Goal: Task Accomplishment & Management: Manage account settings

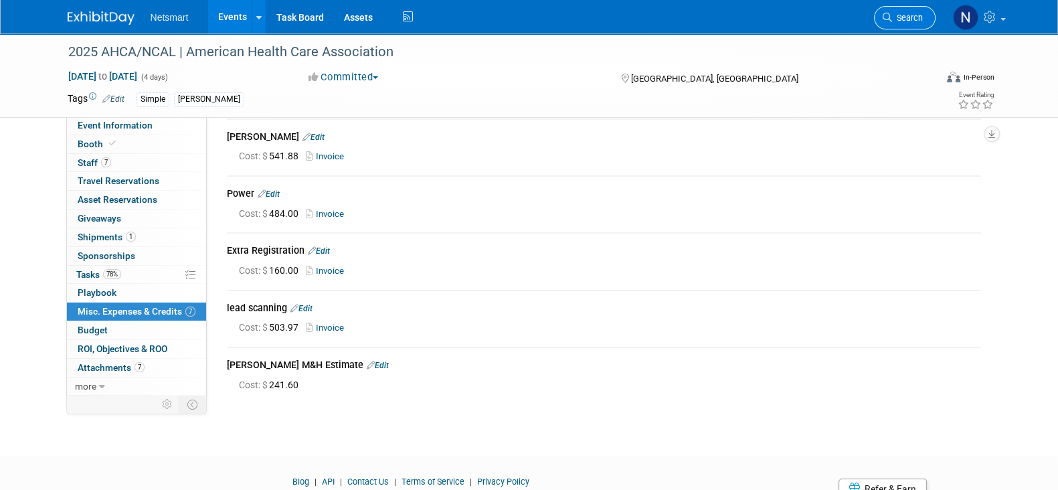
click at [918, 14] on span "Search" at bounding box center [907, 18] width 31 height 10
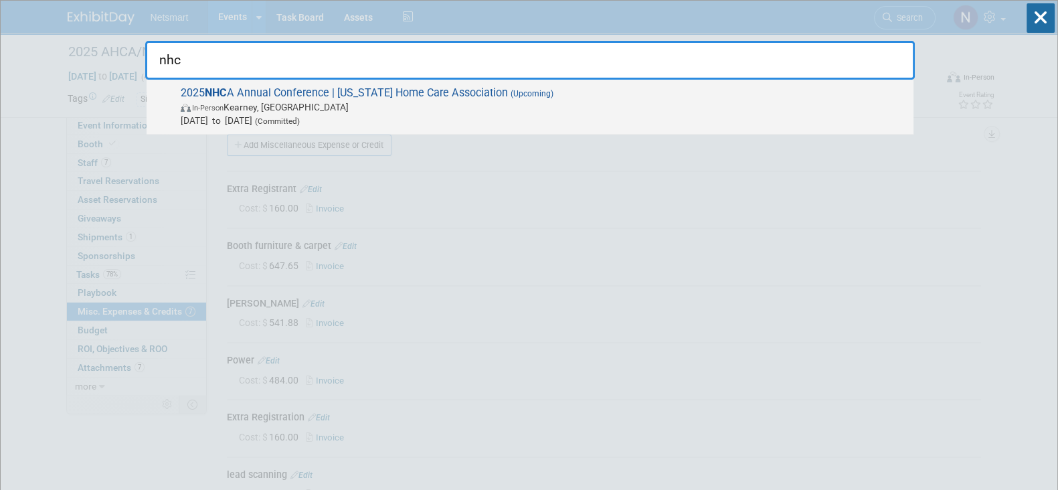
type input "nhc"
click at [214, 100] on span "In-Person Kearney, NE" at bounding box center [544, 106] width 726 height 13
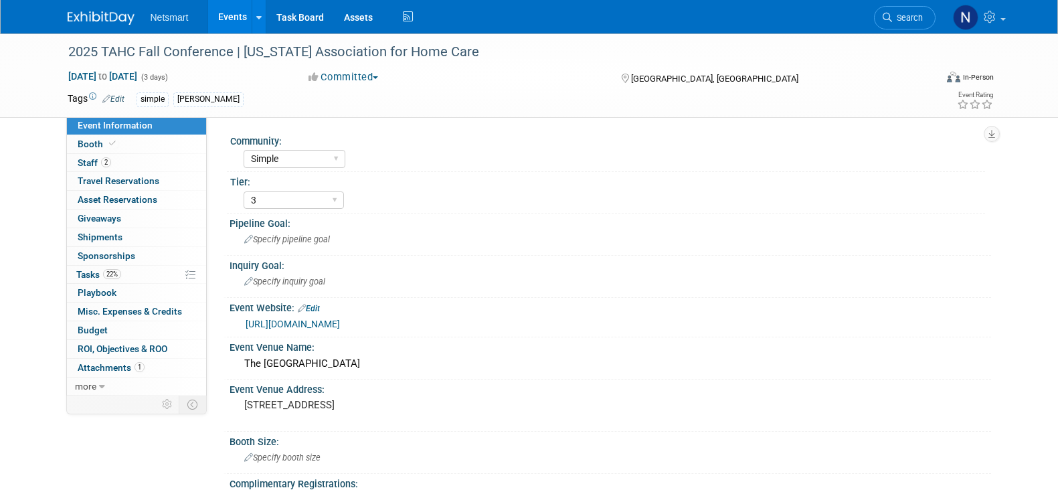
select select "Simple"
select select "3"
select select "No"
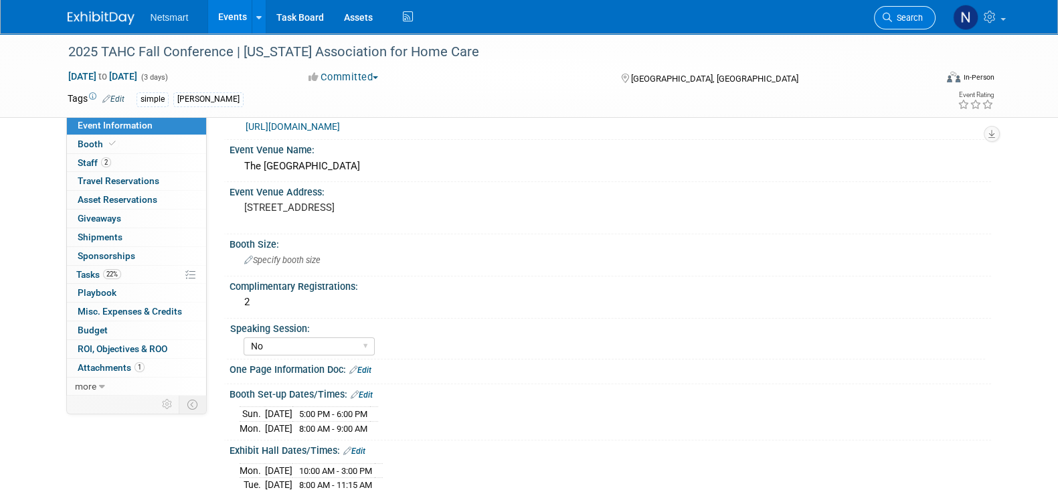
click at [902, 25] on link "Search" at bounding box center [905, 17] width 62 height 23
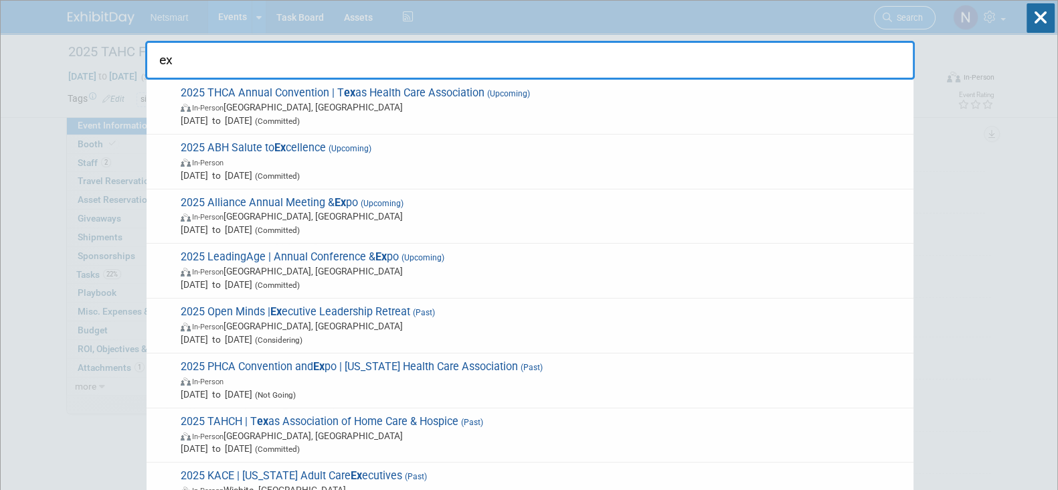
type input "e"
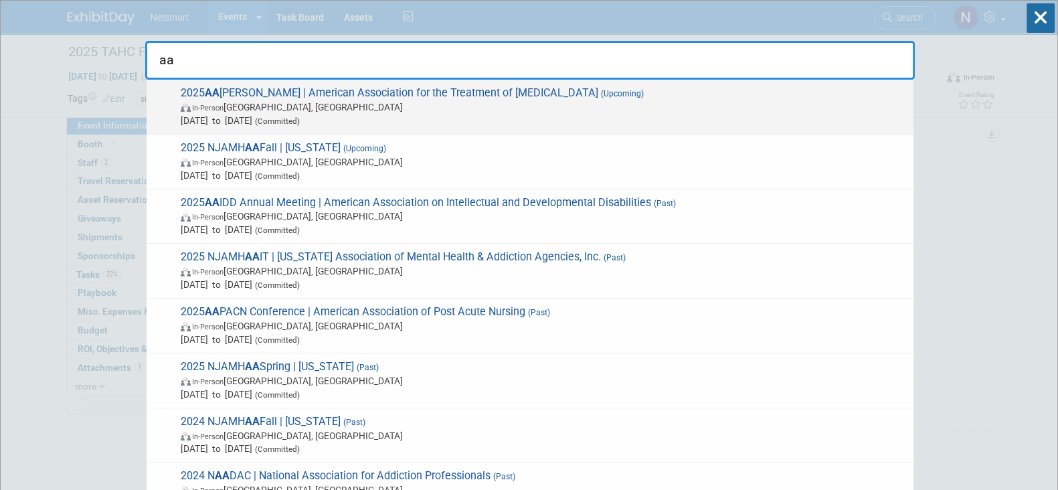
type input "aa"
click at [201, 108] on span "In-Person" at bounding box center [207, 108] width 31 height 9
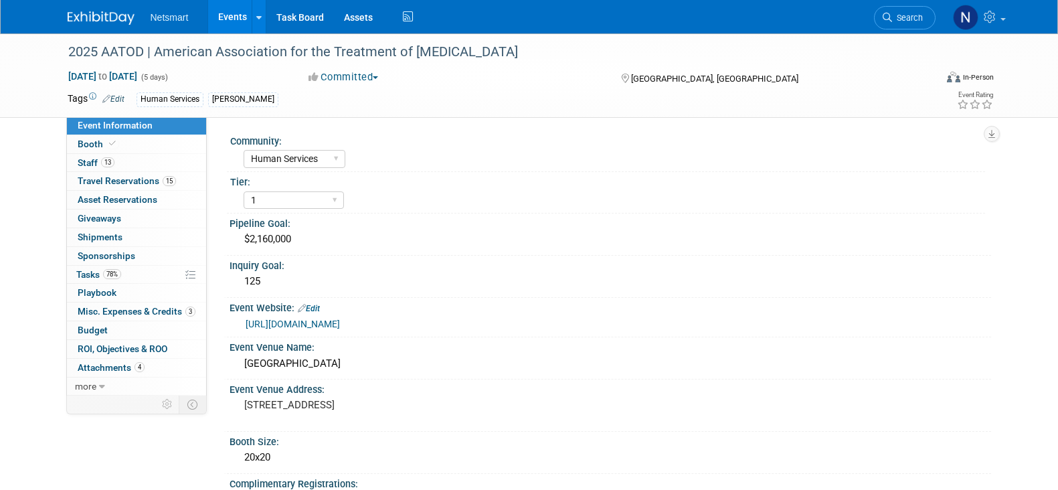
select select "Human Services"
select select "1"
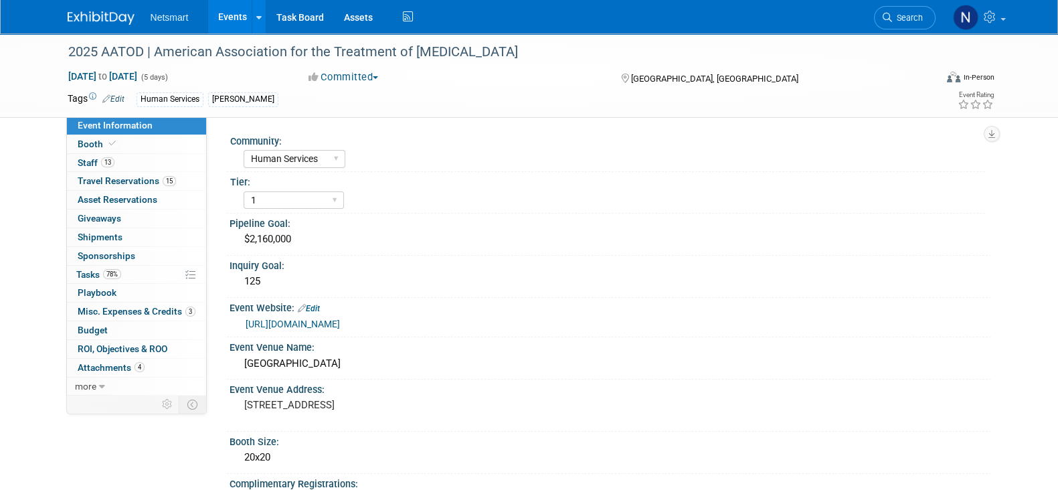
click at [332, 327] on link "https://aatod2025.eventscribe.net/" at bounding box center [293, 324] width 94 height 11
click at [896, 9] on link "Search" at bounding box center [905, 17] width 62 height 23
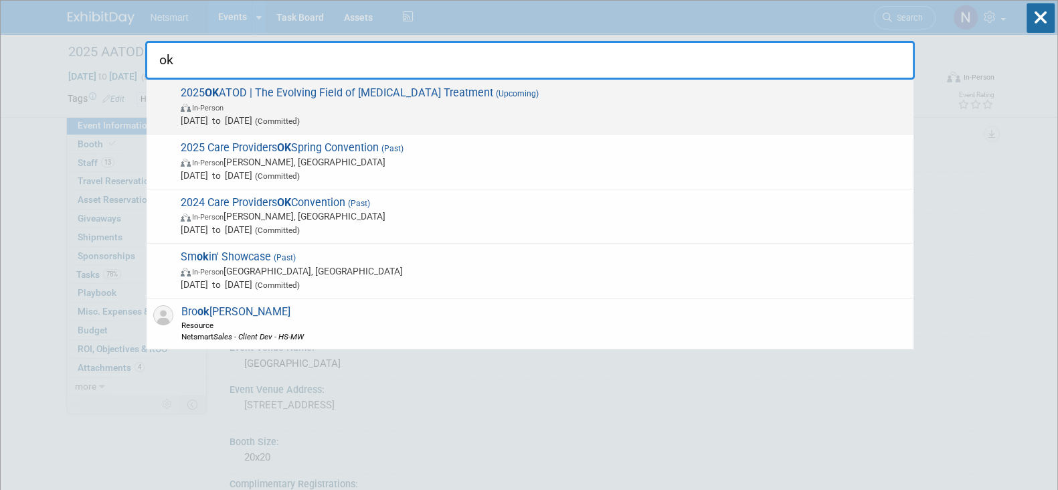
type input "ok"
click at [320, 105] on span "In-Person" at bounding box center [544, 106] width 726 height 13
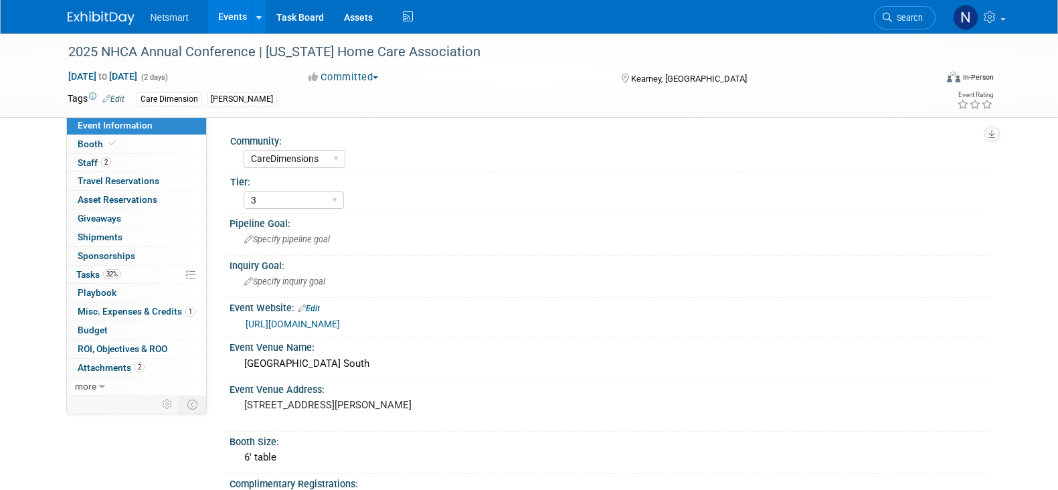
select select "CareDimensions"
select select "3"
select select "No"
click at [119, 272] on span "32%" at bounding box center [112, 274] width 18 height 10
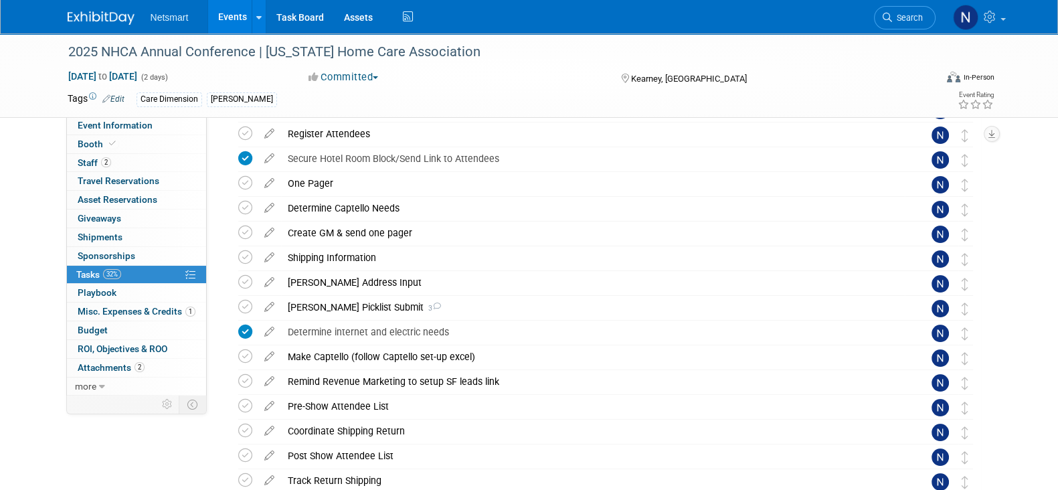
scroll to position [252, 0]
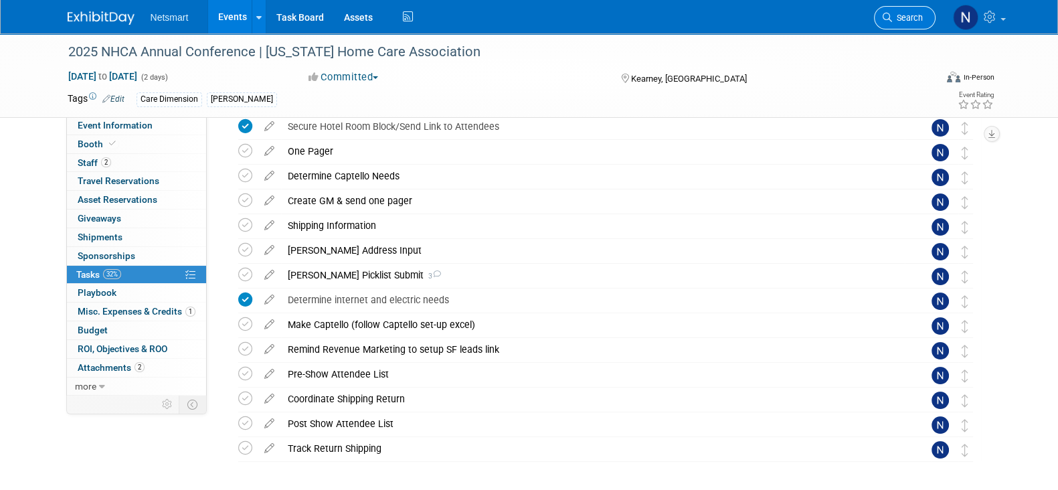
click at [892, 8] on link "Search" at bounding box center [905, 17] width 62 height 23
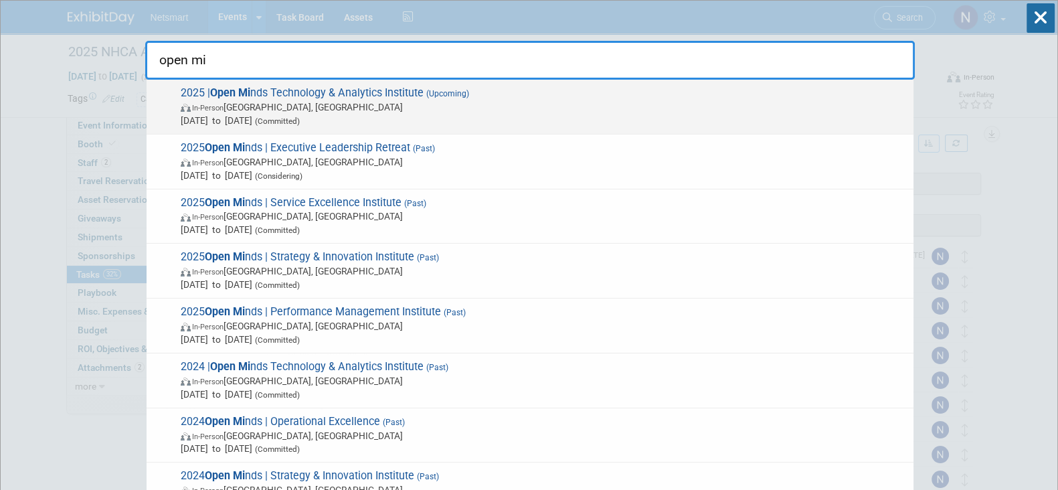
type input "open mi"
click at [404, 105] on span "In-Person Philadelphia, PA" at bounding box center [544, 106] width 726 height 13
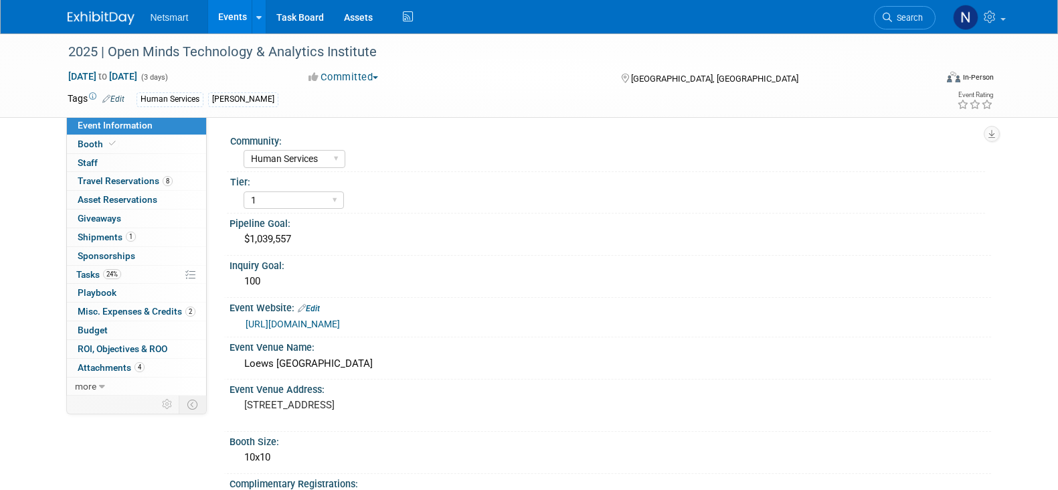
select select "Human Services"
select select "1"
select select "Yes"
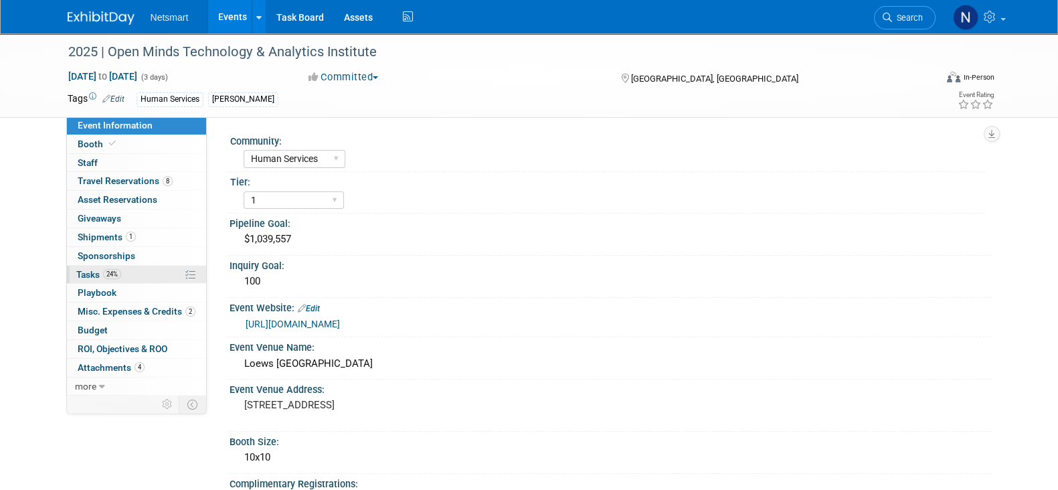
click at [113, 273] on span "24%" at bounding box center [112, 274] width 18 height 10
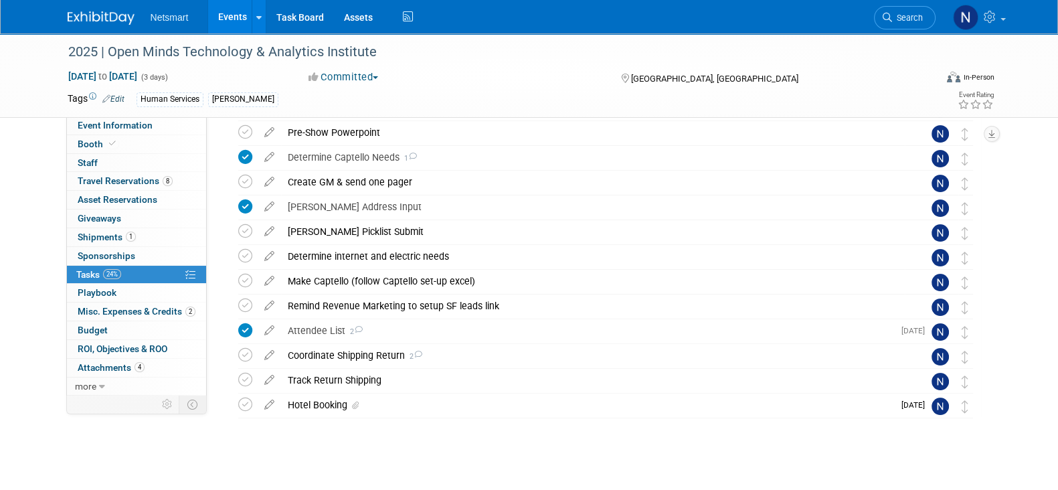
scroll to position [284, 0]
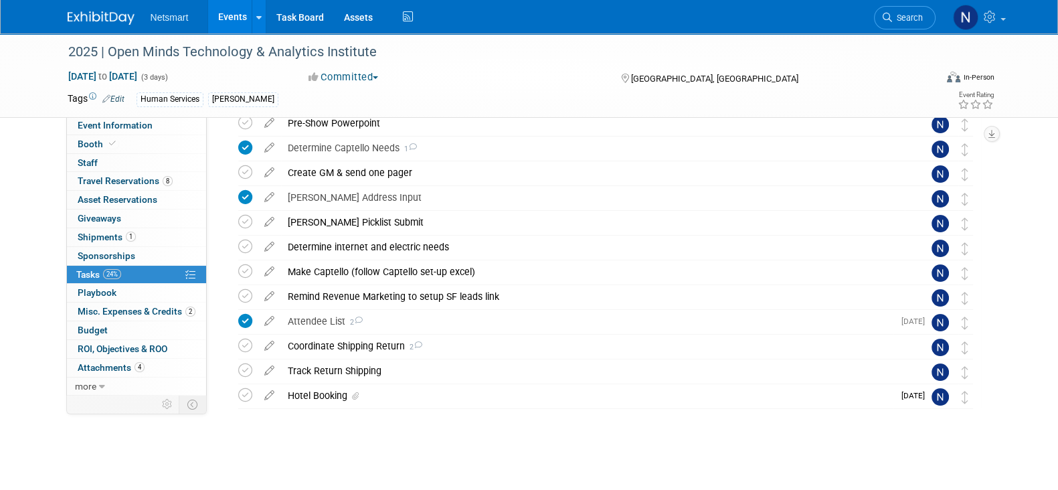
click at [489, 449] on div "2025 | Open Minds Technology & Analytics Institute [GEOGRAPHIC_DATA], [GEOGRAPH…" at bounding box center [603, 175] width 758 height 574
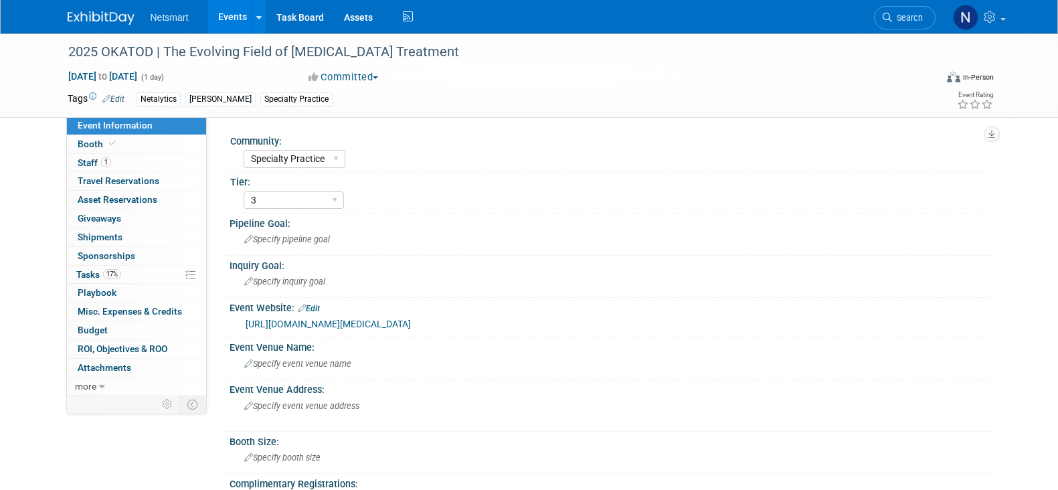
select select "Specialty Practice"
select select "3"
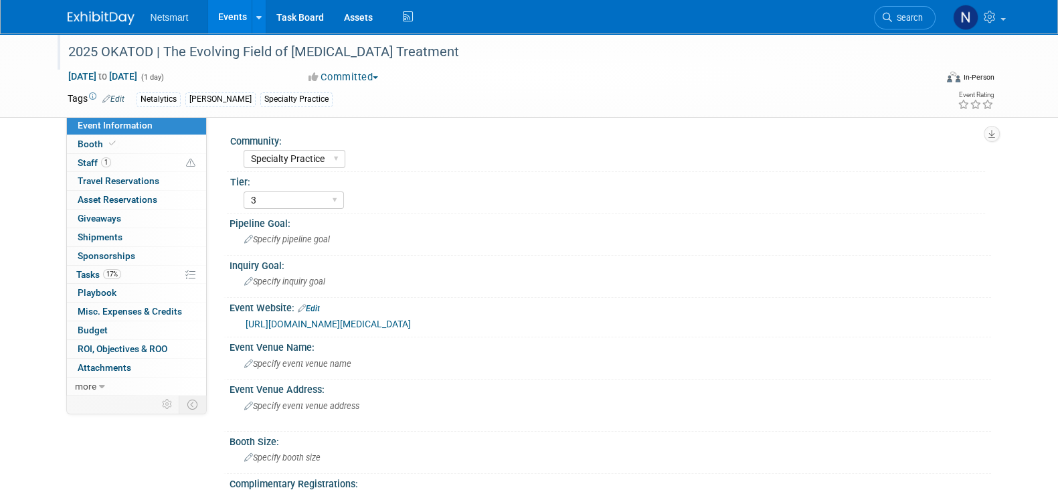
click at [125, 48] on div "2025 OKATOD | The Evolving Field of [MEDICAL_DATA] Treatment" at bounding box center [490, 52] width 852 height 24
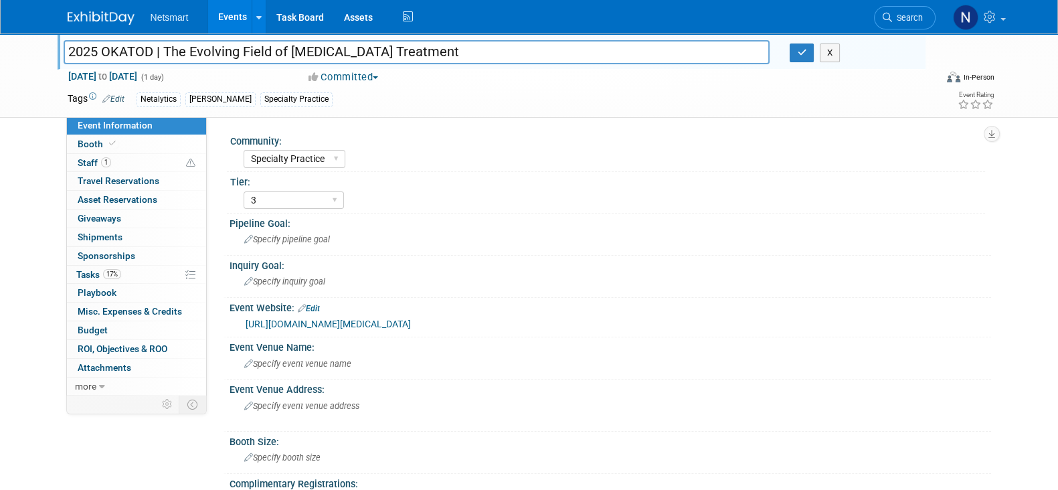
click at [125, 48] on input "2025 OKATOD | The Evolving Field of [MEDICAL_DATA] Treatment" at bounding box center [417, 51] width 707 height 23
click at [411, 325] on link "https://www.eventbrite.com/e/2025-okatod-conference-the-evolving-field-of-opioi…" at bounding box center [328, 324] width 165 height 11
click at [800, 56] on icon "button" at bounding box center [801, 52] width 9 height 9
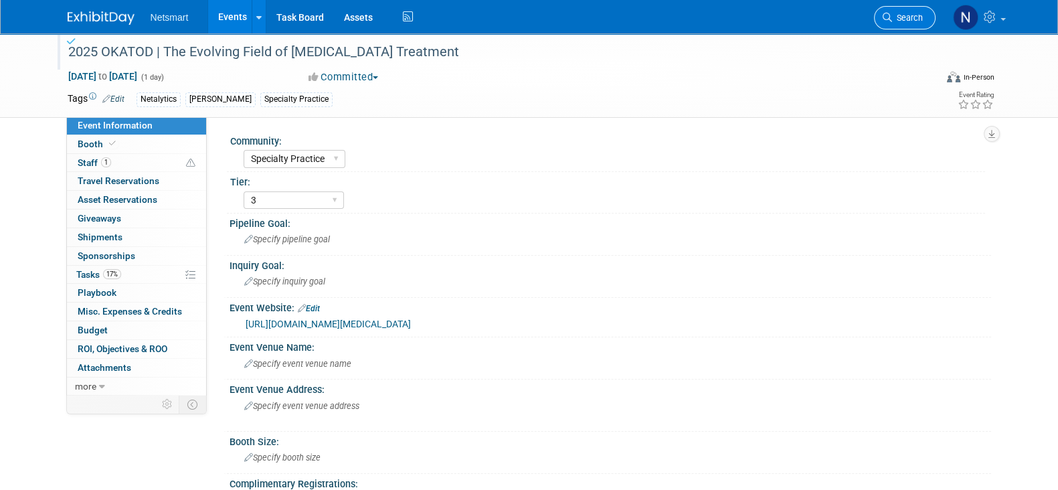
click at [894, 15] on span "Search" at bounding box center [907, 18] width 31 height 10
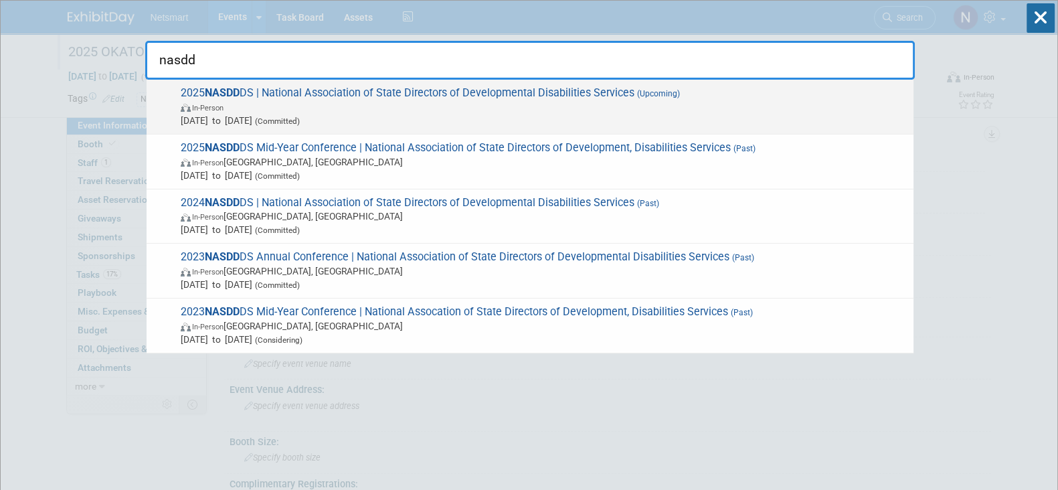
type input "nasdd"
click at [315, 108] on span "In-Person" at bounding box center [544, 106] width 726 height 13
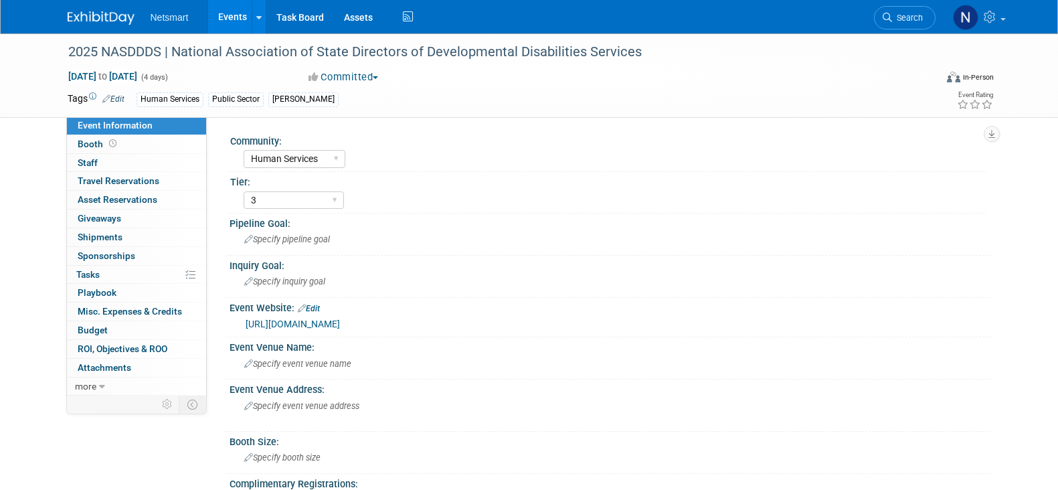
select select "Human Services"
select select "3"
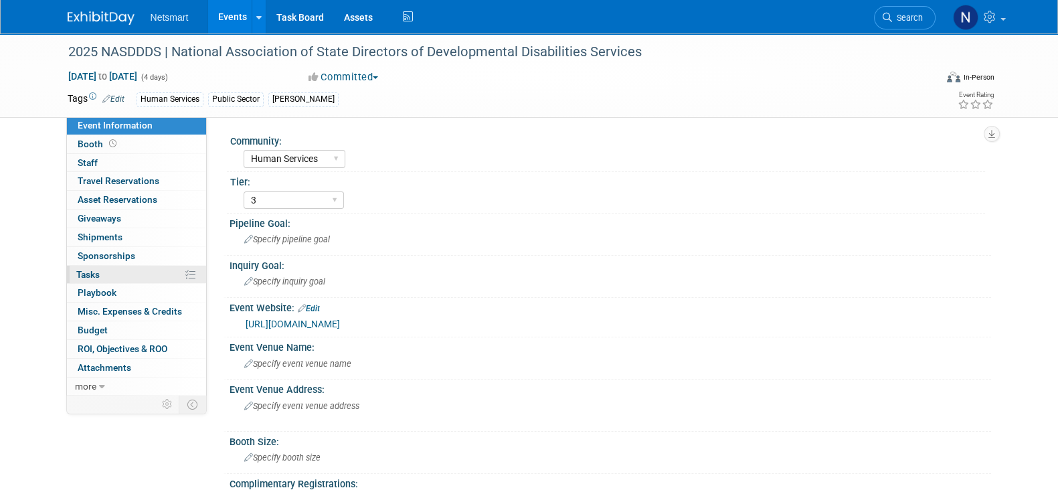
click at [110, 278] on link "0% Tasks 0%" at bounding box center [136, 275] width 139 height 18
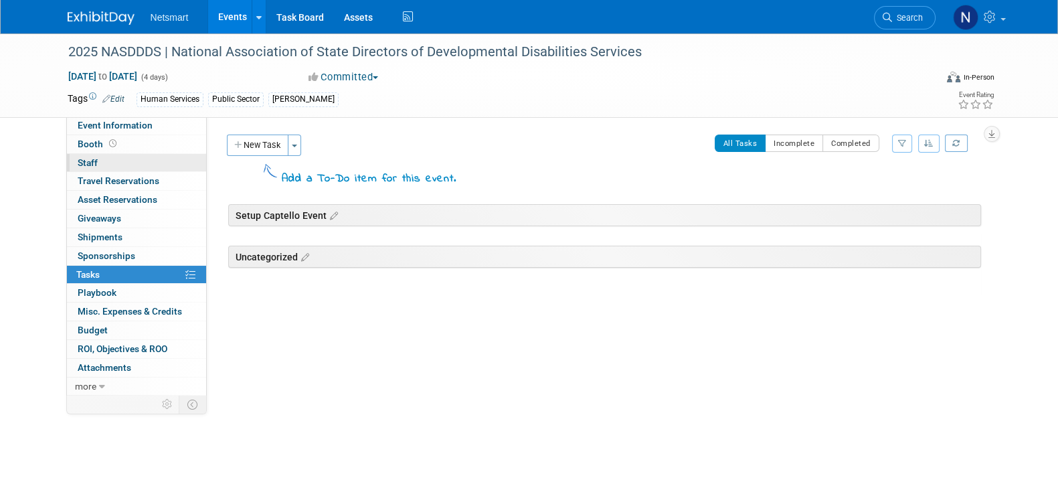
click at [131, 160] on link "0 Staff 0" at bounding box center [136, 163] width 139 height 18
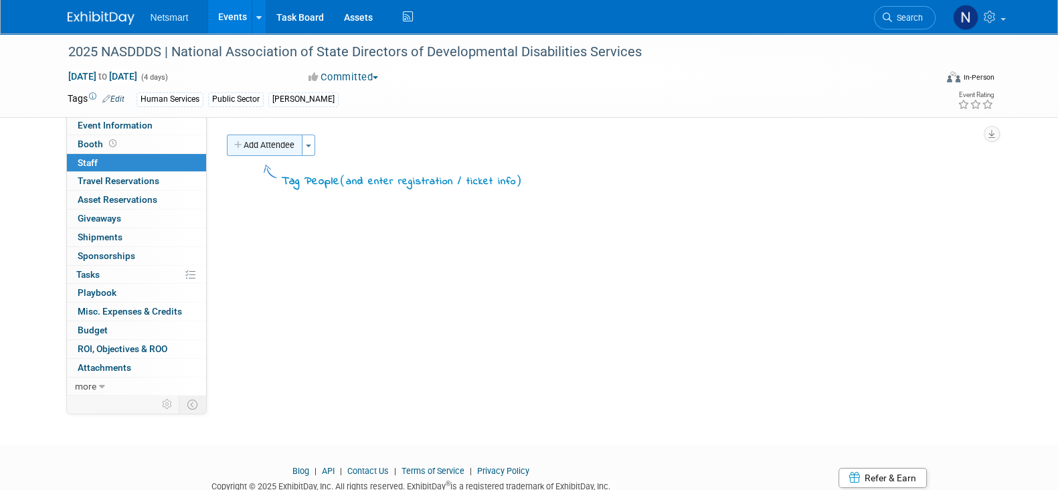
click at [271, 149] on button "Add Attendee" at bounding box center [265, 145] width 76 height 21
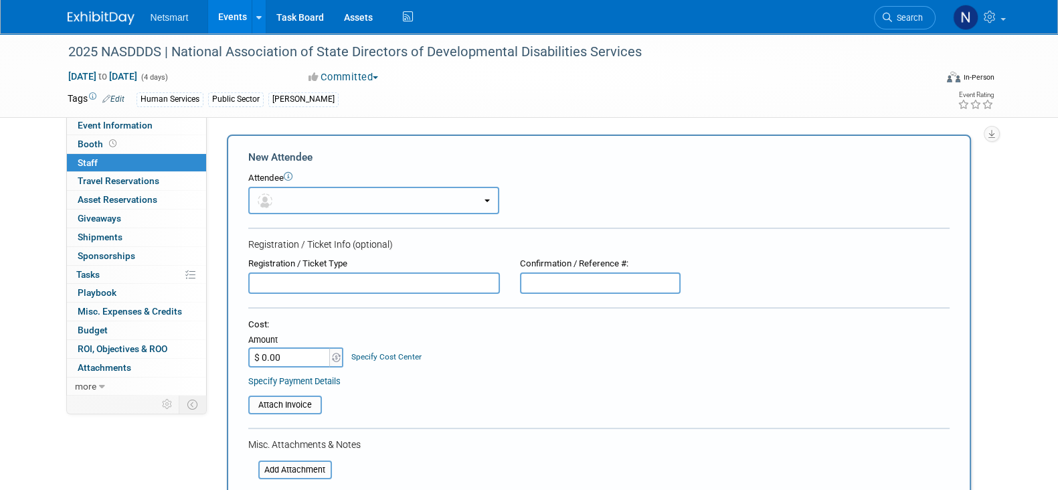
click at [305, 195] on button "button" at bounding box center [373, 200] width 251 height 27
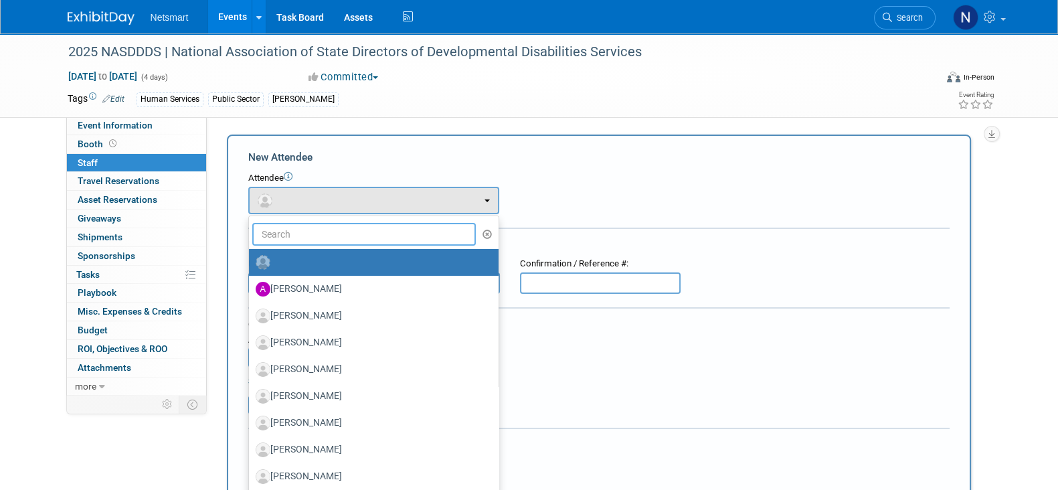
click at [305, 236] on input "text" at bounding box center [364, 234] width 224 height 23
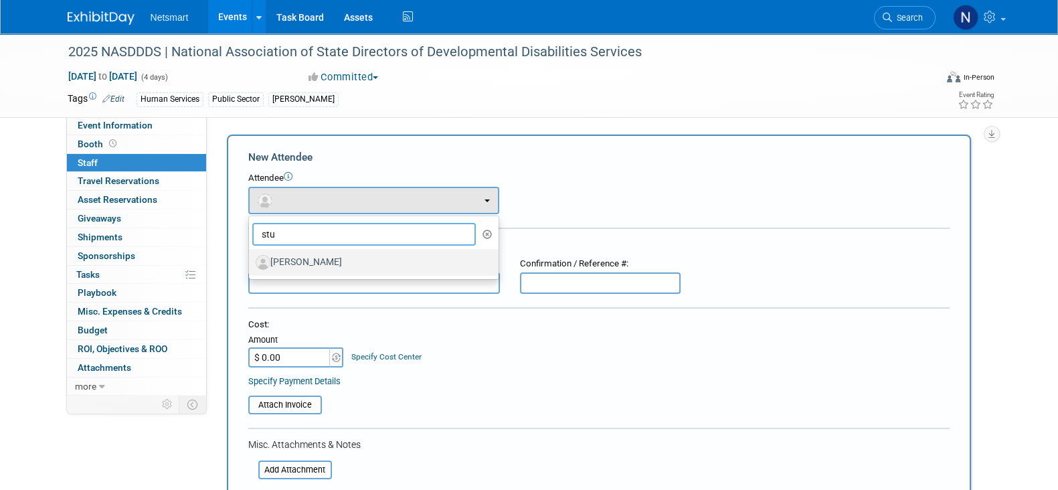
type input "stu"
click at [309, 266] on label "[PERSON_NAME]" at bounding box center [371, 262] width 230 height 21
click at [251, 265] on input "[PERSON_NAME]" at bounding box center [246, 260] width 9 height 9
select select "63cd2720-2edc-483d-b481-eea9ef84c5bd"
select select "600"
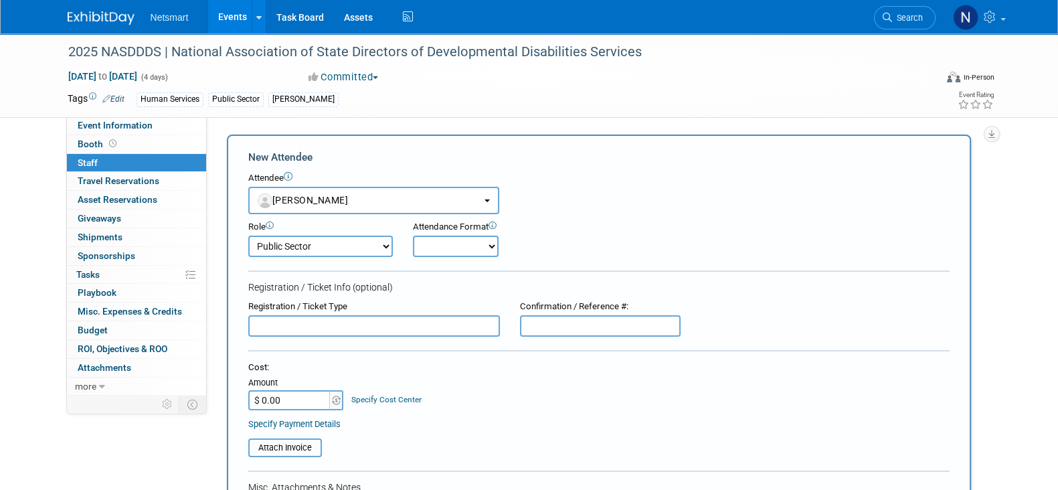
scroll to position [198, 0]
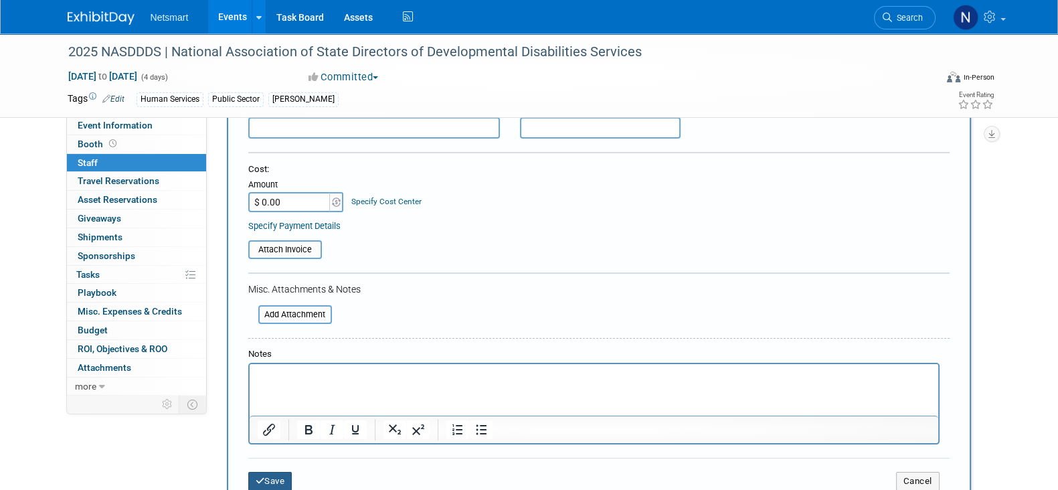
click at [267, 477] on button "Save" at bounding box center [270, 481] width 44 height 19
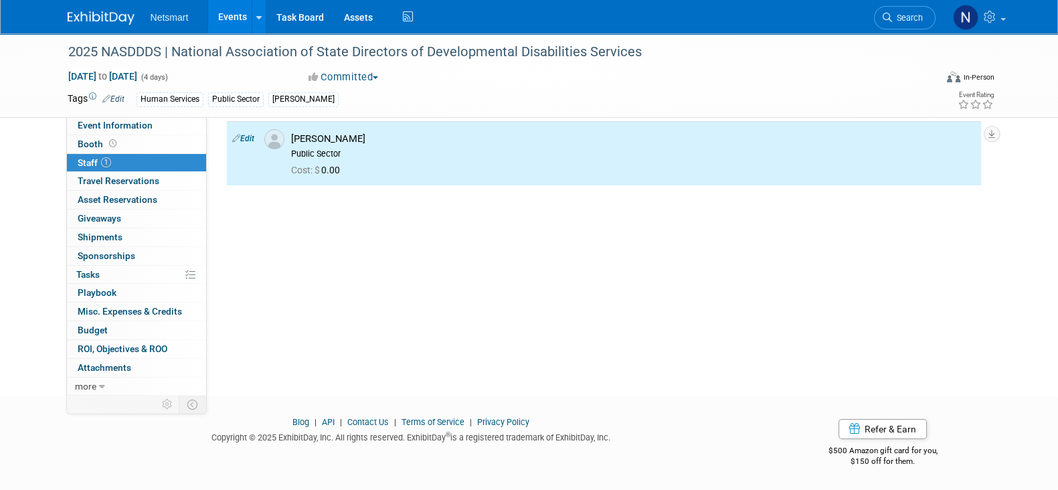
scroll to position [0, 0]
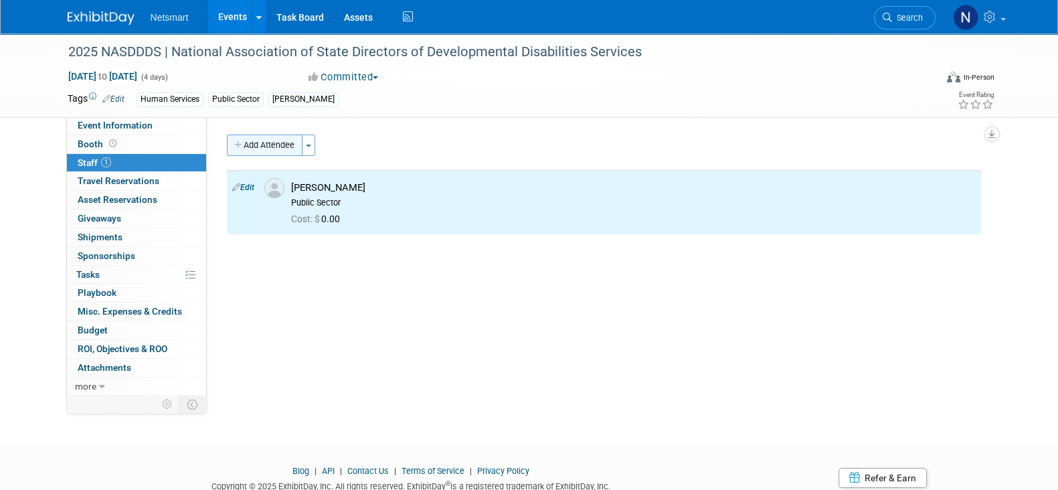
click at [273, 143] on button "Add Attendee" at bounding box center [265, 145] width 76 height 21
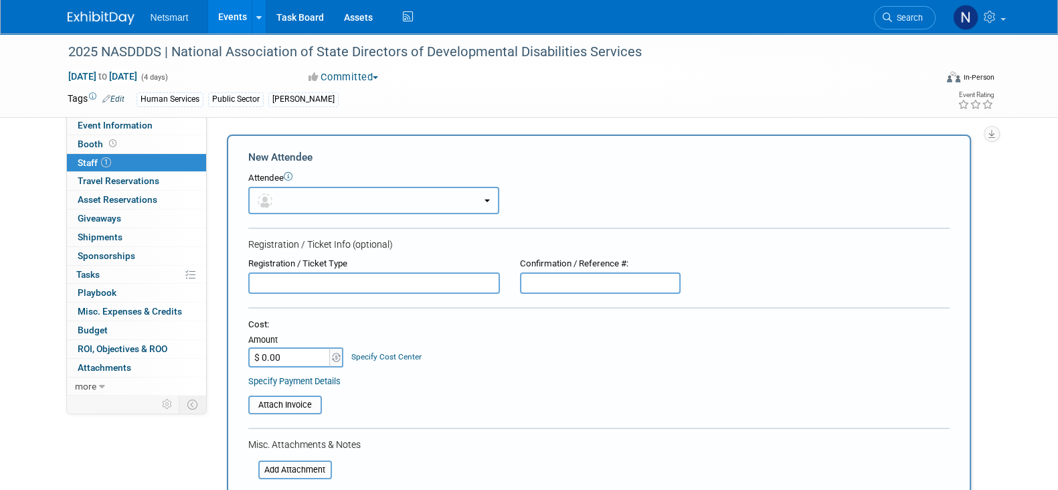
click at [341, 193] on button "button" at bounding box center [373, 200] width 251 height 27
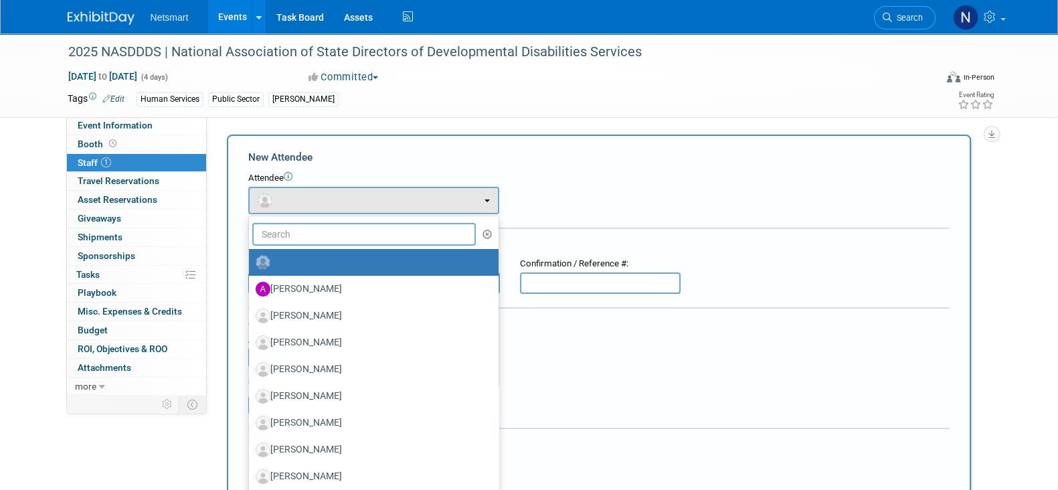
click at [301, 239] on input "text" at bounding box center [364, 234] width 224 height 23
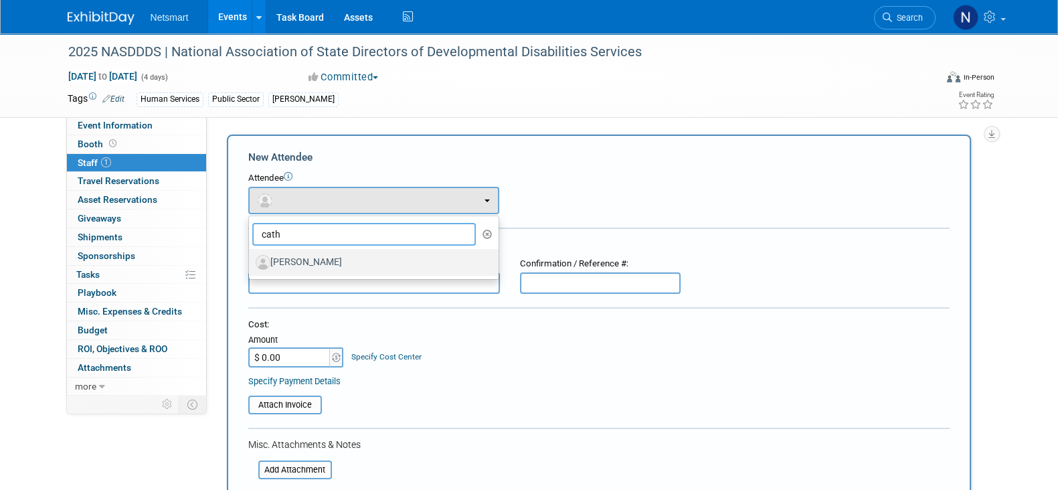
type input "cath"
click at [317, 258] on label "[PERSON_NAME]" at bounding box center [371, 262] width 230 height 21
click at [251, 258] on input "[PERSON_NAME]" at bounding box center [246, 260] width 9 height 9
select select "4e78af43-7346-4a53-b724-879ee7ea36c2"
select select "600"
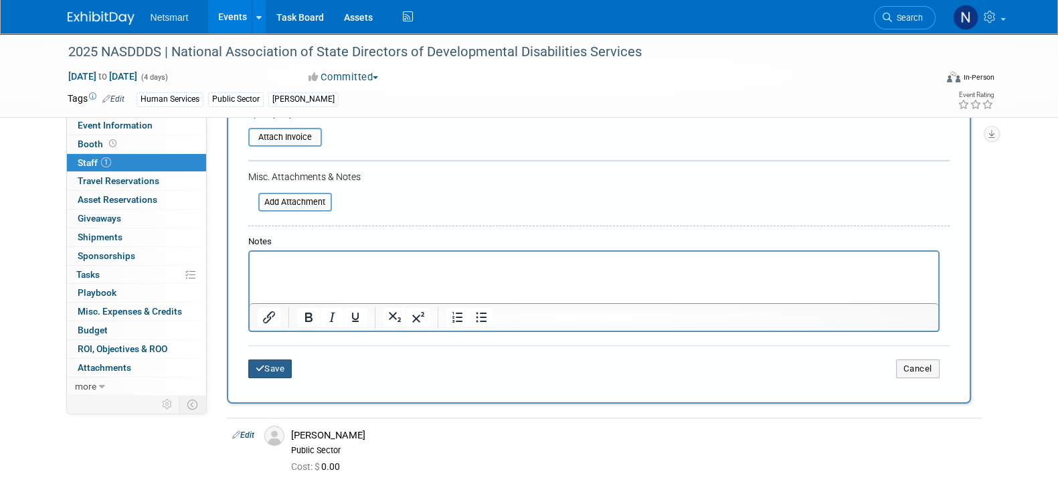
click at [274, 367] on button "Save" at bounding box center [270, 368] width 44 height 19
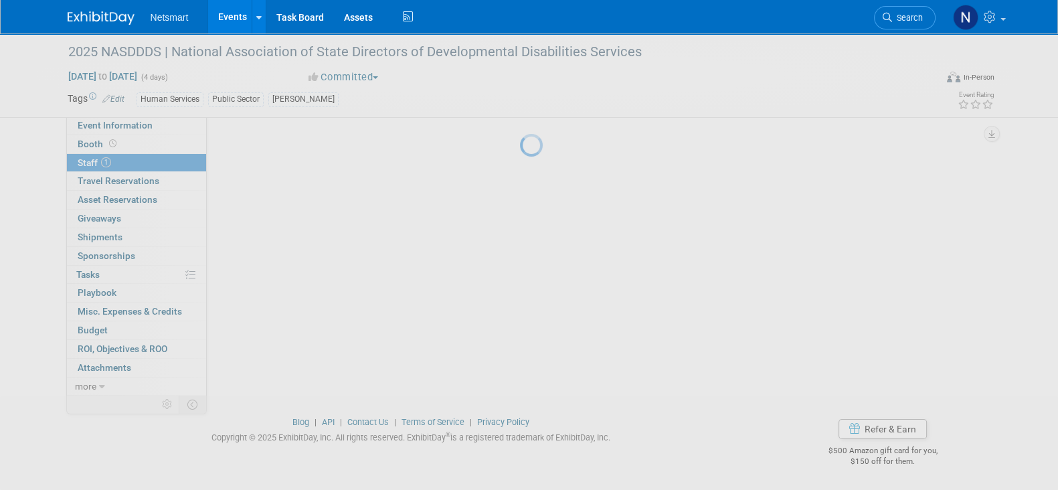
scroll to position [49, 0]
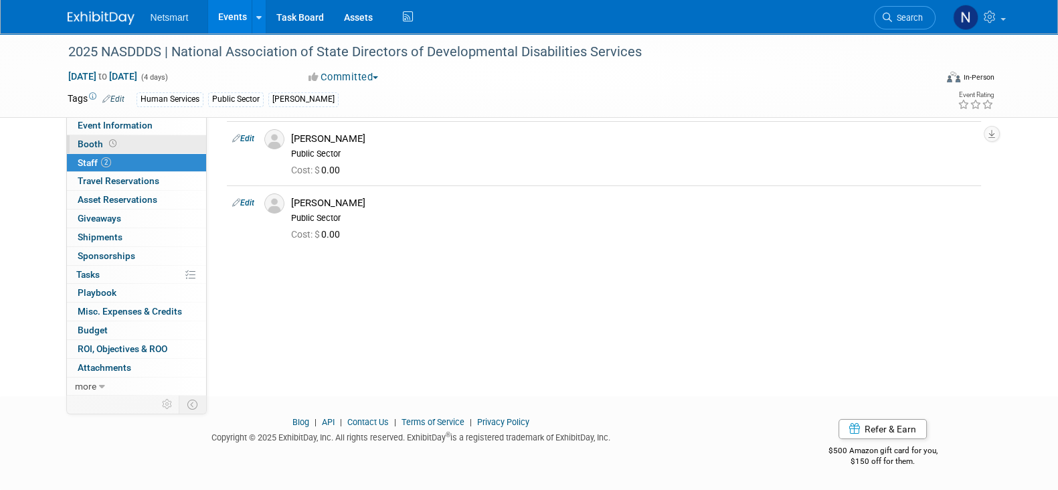
click at [135, 139] on link "Booth" at bounding box center [136, 144] width 139 height 18
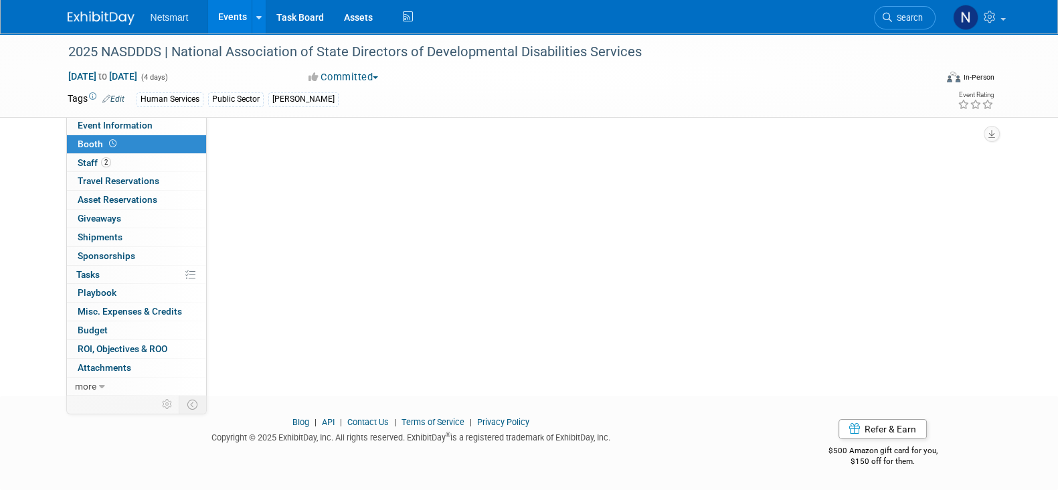
scroll to position [0, 0]
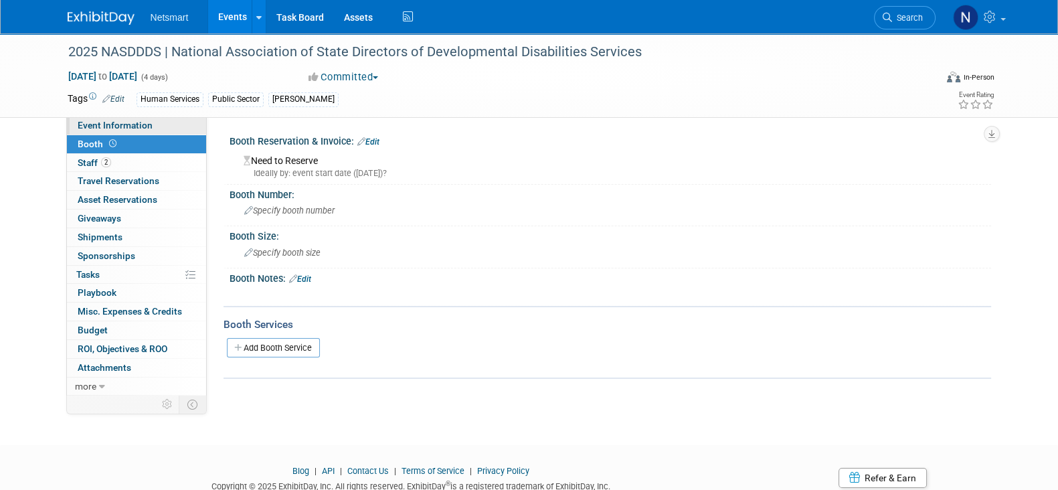
click at [177, 127] on link "Event Information" at bounding box center [136, 125] width 139 height 18
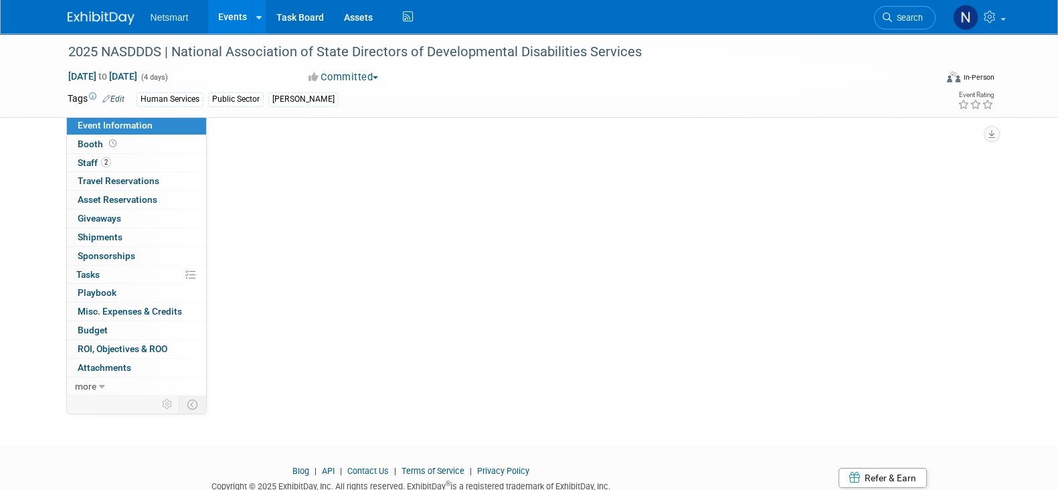
select select "Human Services"
select select "3"
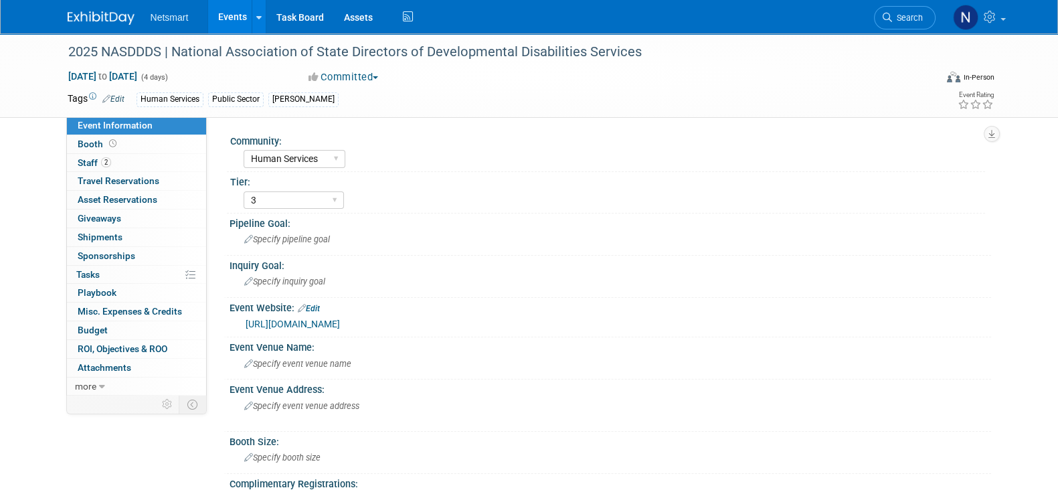
click at [340, 322] on link "https://www.nasddds.org/nasddds-2025-directors-forum-annual-conference/" at bounding box center [293, 324] width 94 height 11
click at [890, 16] on icon at bounding box center [887, 17] width 9 height 9
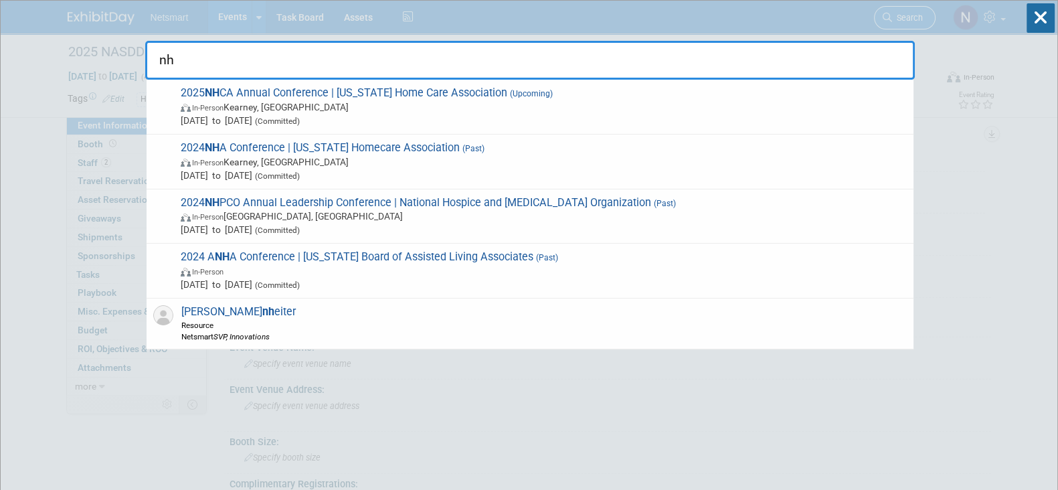
type input "n"
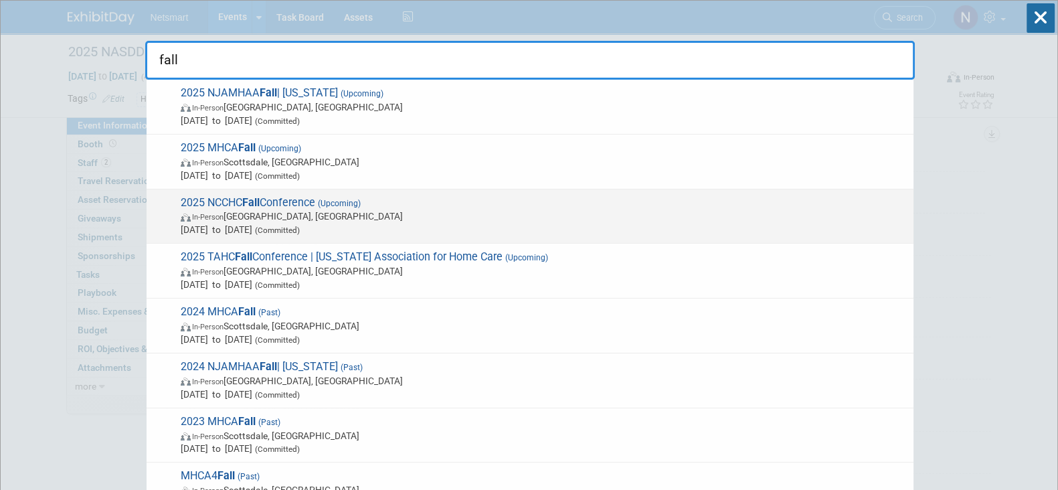
type input "fall"
click at [319, 206] on span "2025 NCCHC Fall Conference (Upcoming) In-Person Baltimore, MD Nov 1, 2025 to No…" at bounding box center [542, 216] width 730 height 41
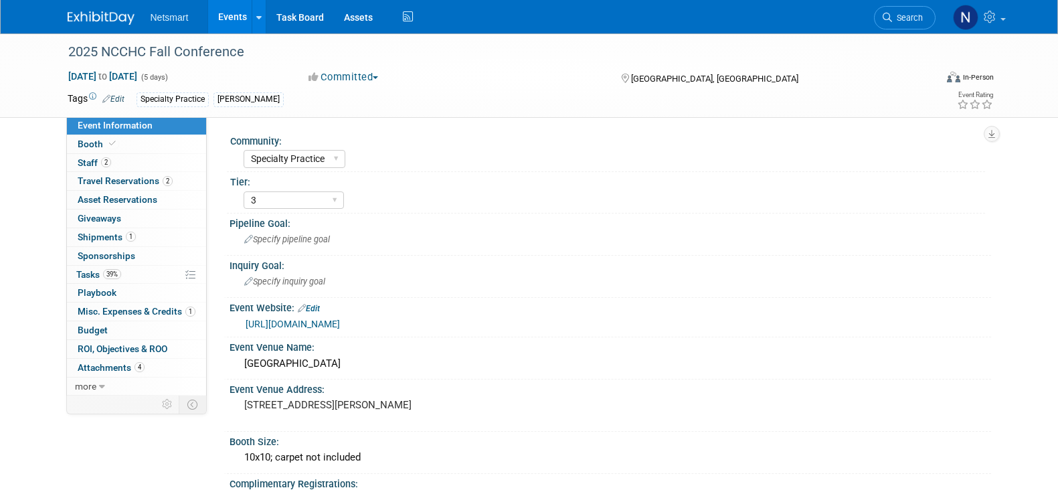
select select "Specialty Practice"
select select "3"
select select "No"
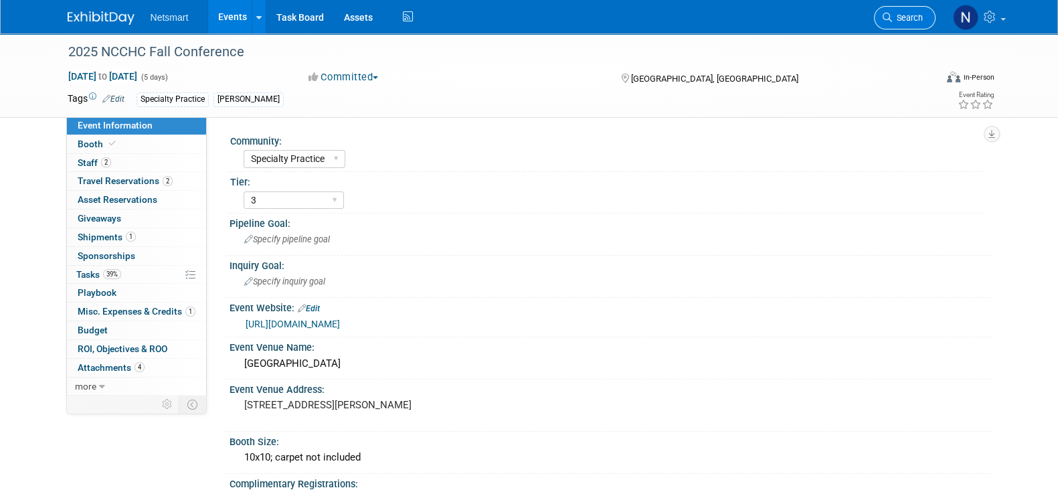
click at [908, 13] on span "Search" at bounding box center [907, 18] width 31 height 10
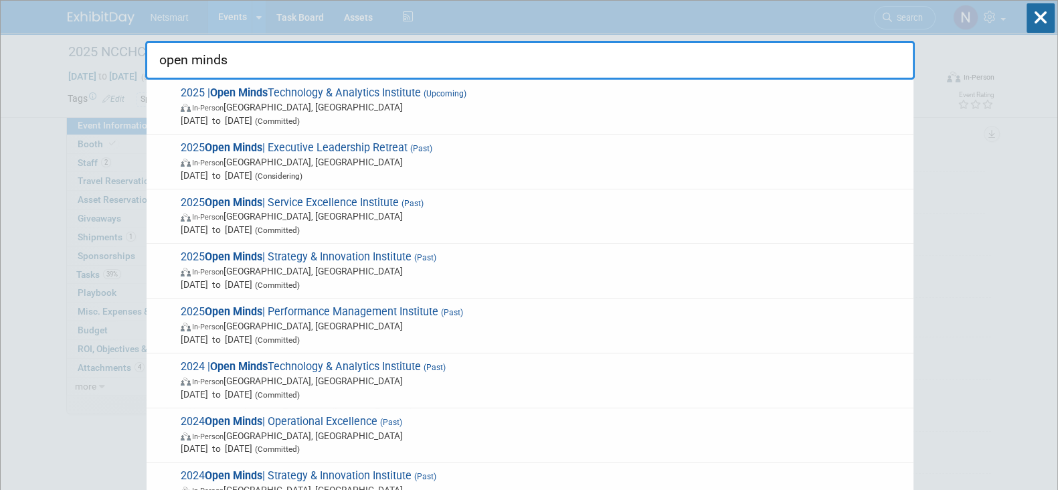
type input "open minds"
